Goal: Find specific page/section: Find specific page/section

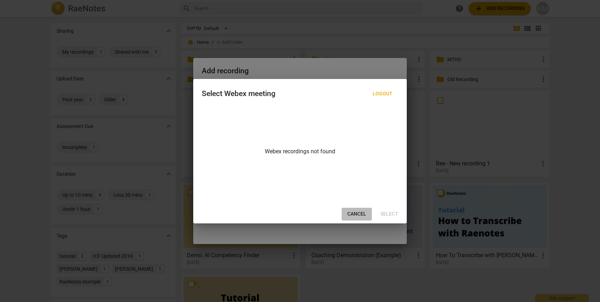
click at [356, 213] on span "Cancel" at bounding box center [357, 214] width 19 height 7
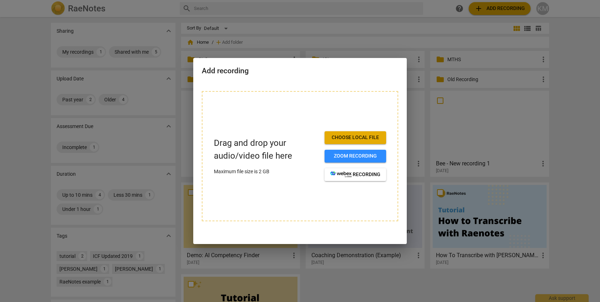
click at [409, 37] on div at bounding box center [300, 151] width 600 height 302
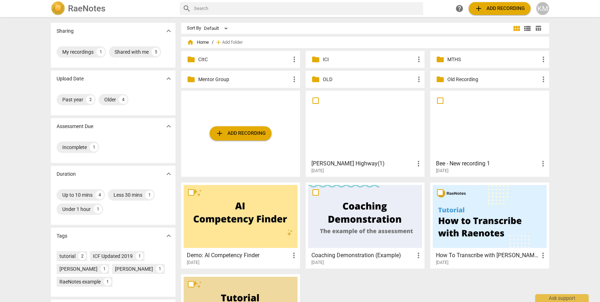
click at [462, 62] on p "MTHS" at bounding box center [494, 59] width 92 height 7
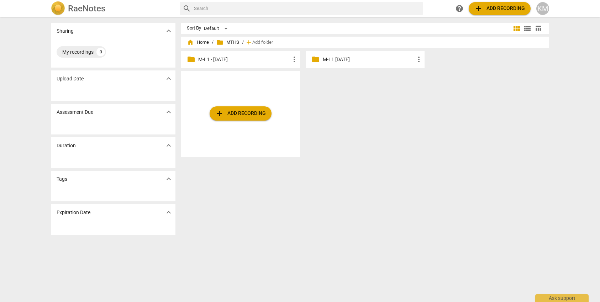
click at [261, 57] on p "M-L1 - [DATE]" at bounding box center [244, 59] width 92 height 7
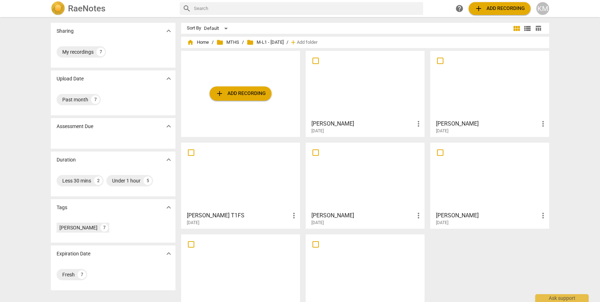
click at [360, 87] on div at bounding box center [365, 84] width 114 height 63
